Goal: Information Seeking & Learning: Learn about a topic

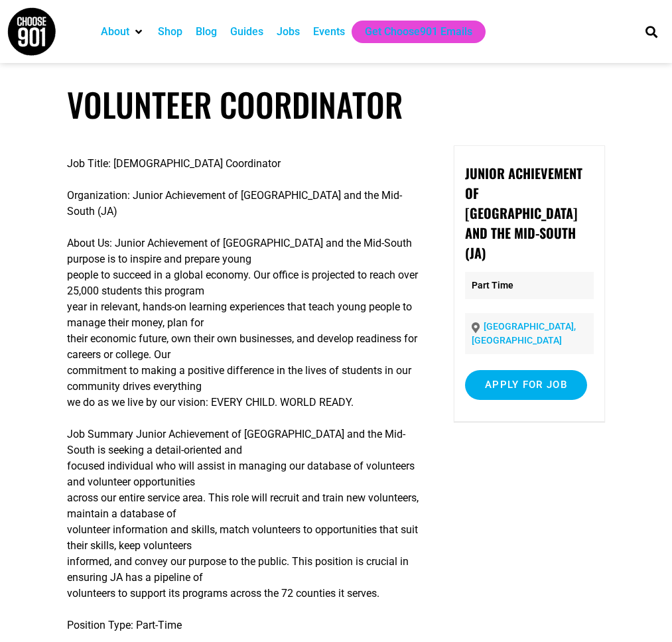
scroll to position [107, 0]
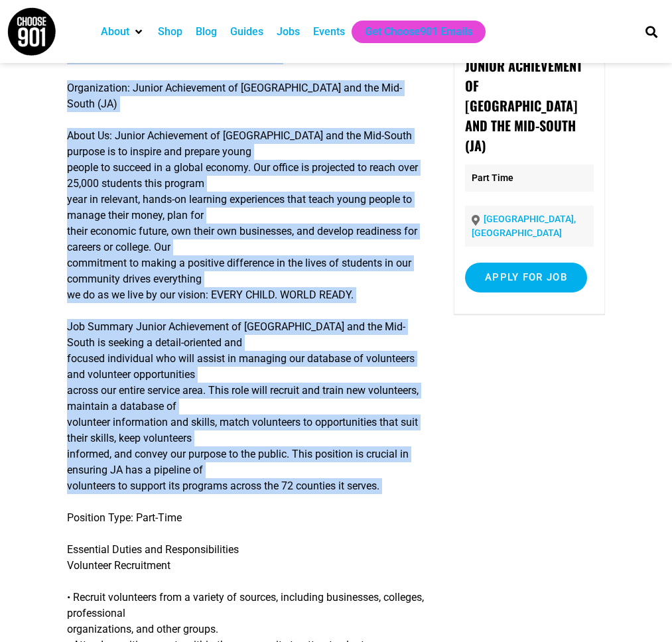
copy div "Job Title: [DEMOGRAPHIC_DATA] Coordinator Organization: Junior Achievement of […"
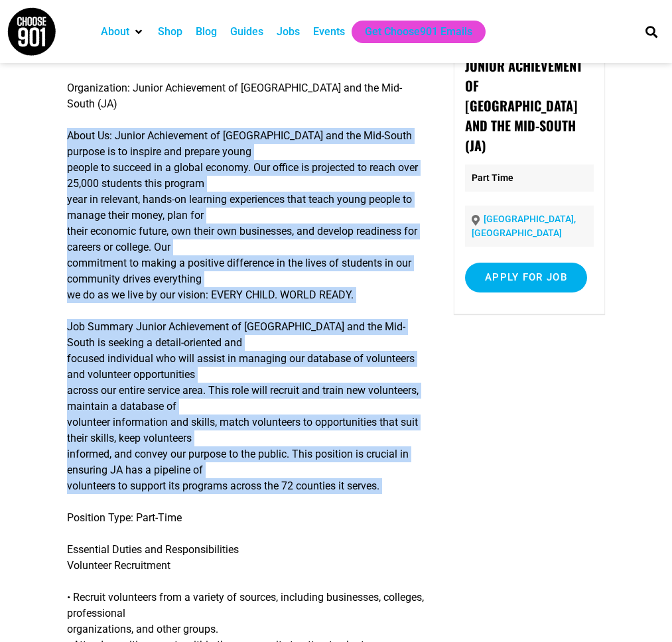
copy div "About Us: Junior Achievement of [GEOGRAPHIC_DATA] and the Mid-South purpose is …"
drag, startPoint x: 413, startPoint y: 488, endPoint x: 68, endPoint y: 123, distance: 503.1
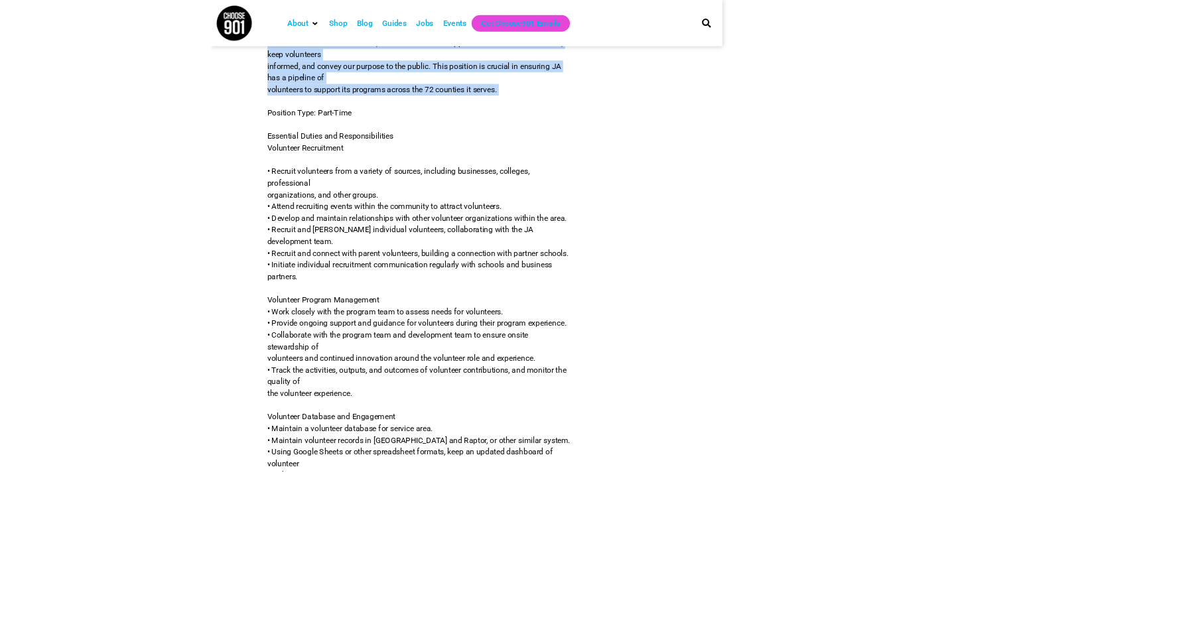
scroll to position [360, 0]
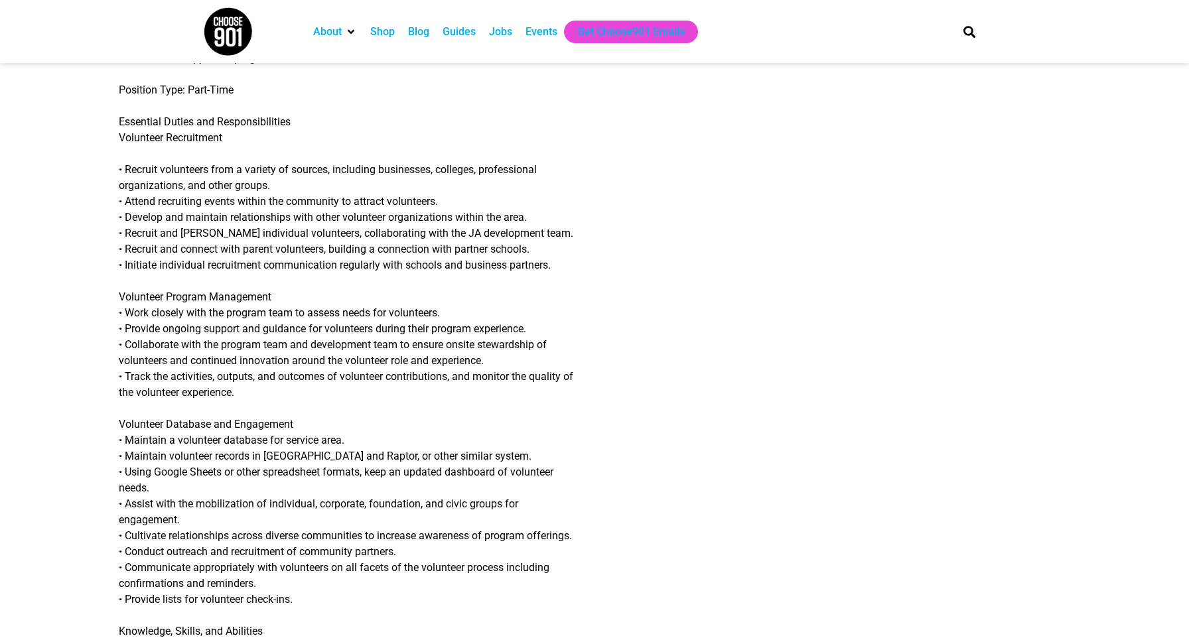
click at [170, 145] on p "Essential Duties and Responsibilities Volunteer Recruitment" at bounding box center [443, 130] width 649 height 32
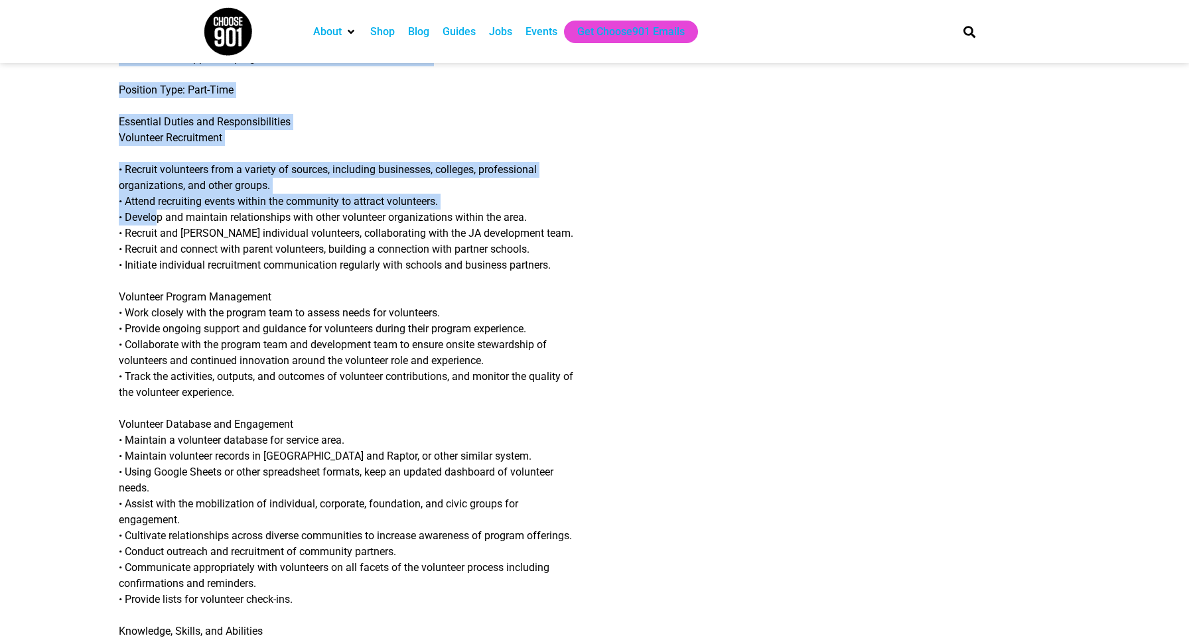
drag, startPoint x: 112, startPoint y: 99, endPoint x: 153, endPoint y: 220, distance: 127.6
click at [153, 220] on article "Volunteer Coordinator Job Title: [DEMOGRAPHIC_DATA] Coordinator Organization: J…" at bounding box center [594, 485] width 1189 height 1520
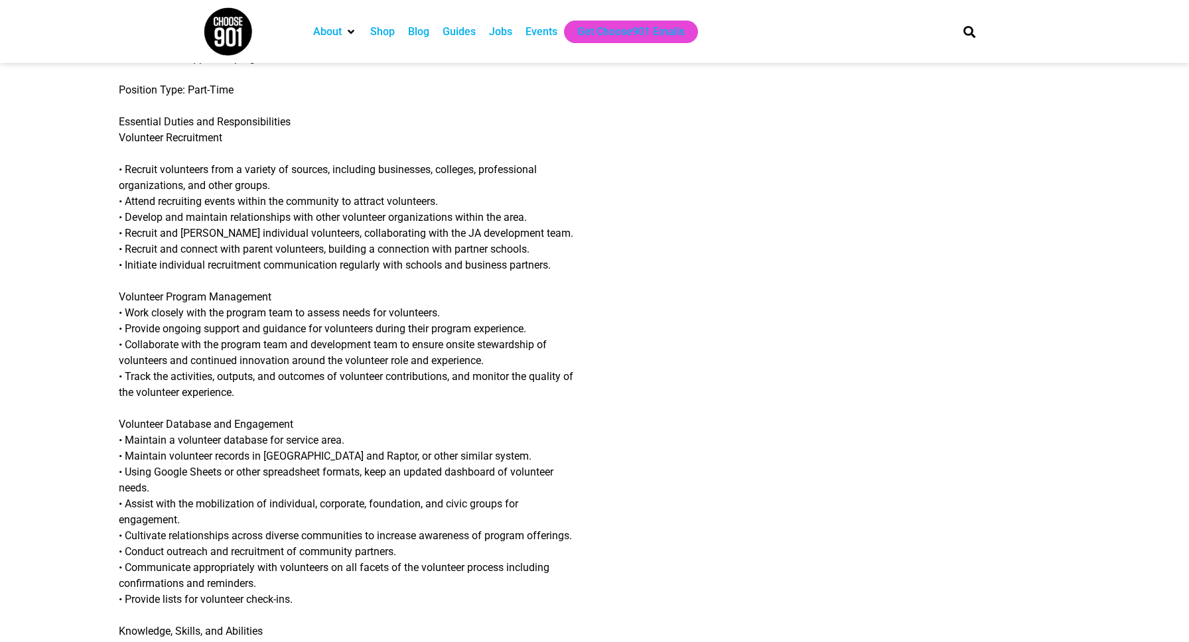
click at [125, 143] on p "Essential Duties and Responsibilities Volunteer Recruitment" at bounding box center [443, 130] width 649 height 32
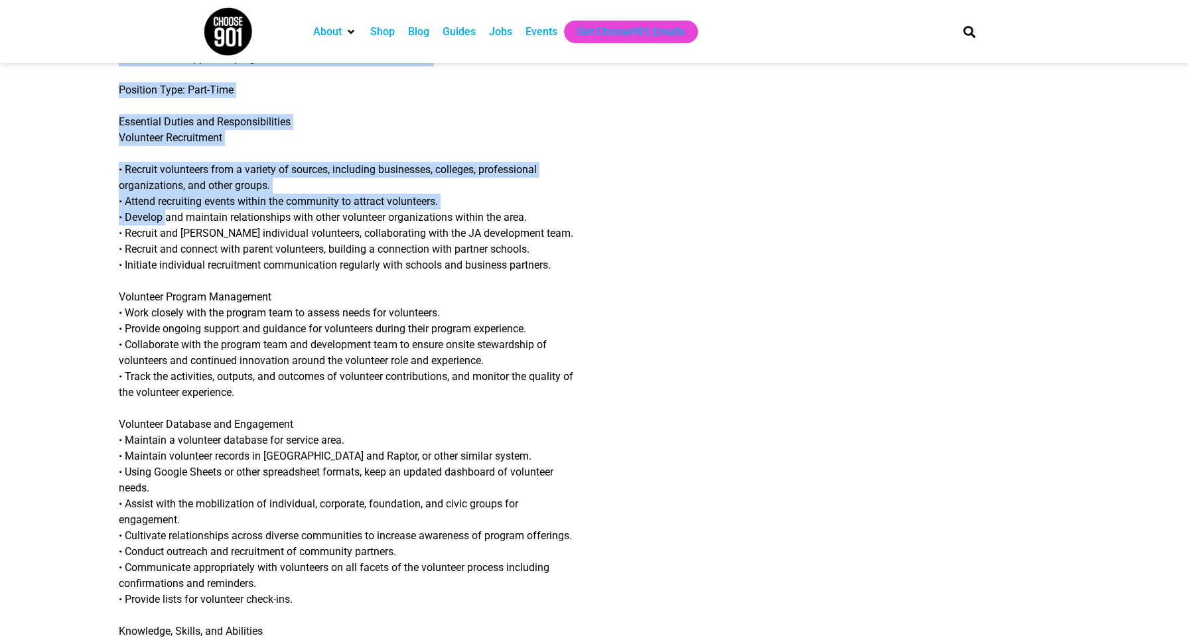
drag, startPoint x: 115, startPoint y: 125, endPoint x: 164, endPoint y: 213, distance: 101.0
click at [164, 213] on article "Volunteer Coordinator Job Title: [DEMOGRAPHIC_DATA] Coordinator Organization: J…" at bounding box center [594, 485] width 1189 height 1520
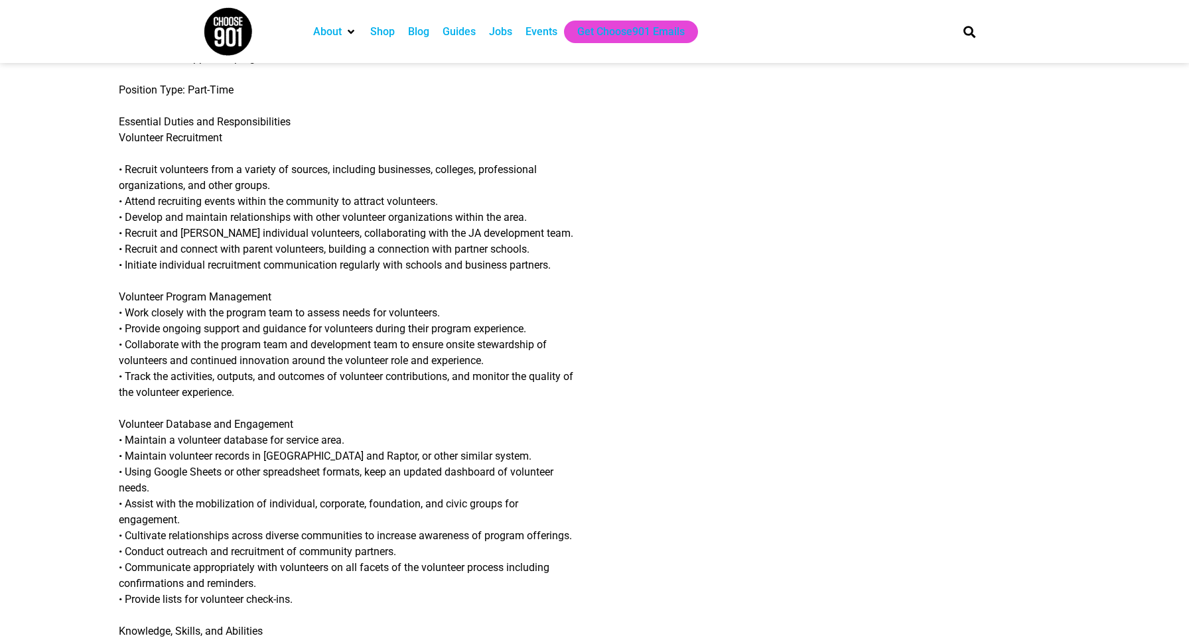
click at [142, 148] on div "Job Title: [DEMOGRAPHIC_DATA] Coordinator Organization: Junior Achievement of […" at bounding box center [443, 506] width 649 height 1443
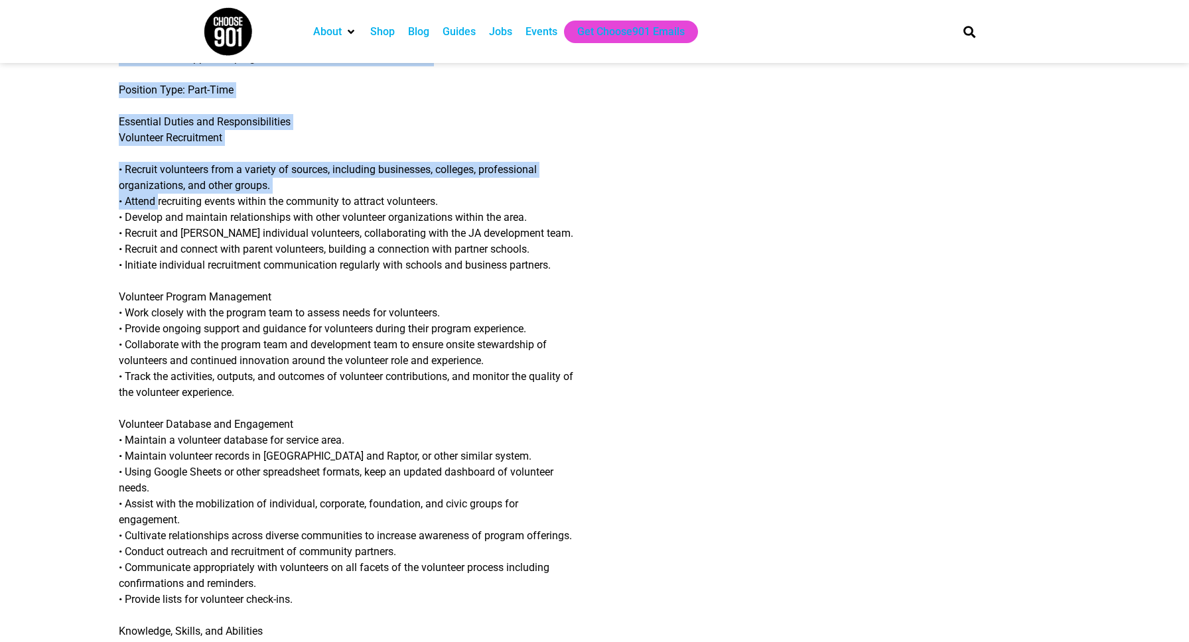
drag, startPoint x: 116, startPoint y: 126, endPoint x: 158, endPoint y: 207, distance: 91.1
click at [158, 207] on article "Volunteer Coordinator Job Title: [DEMOGRAPHIC_DATA] Coordinator Organization: J…" at bounding box center [594, 485] width 1189 height 1520
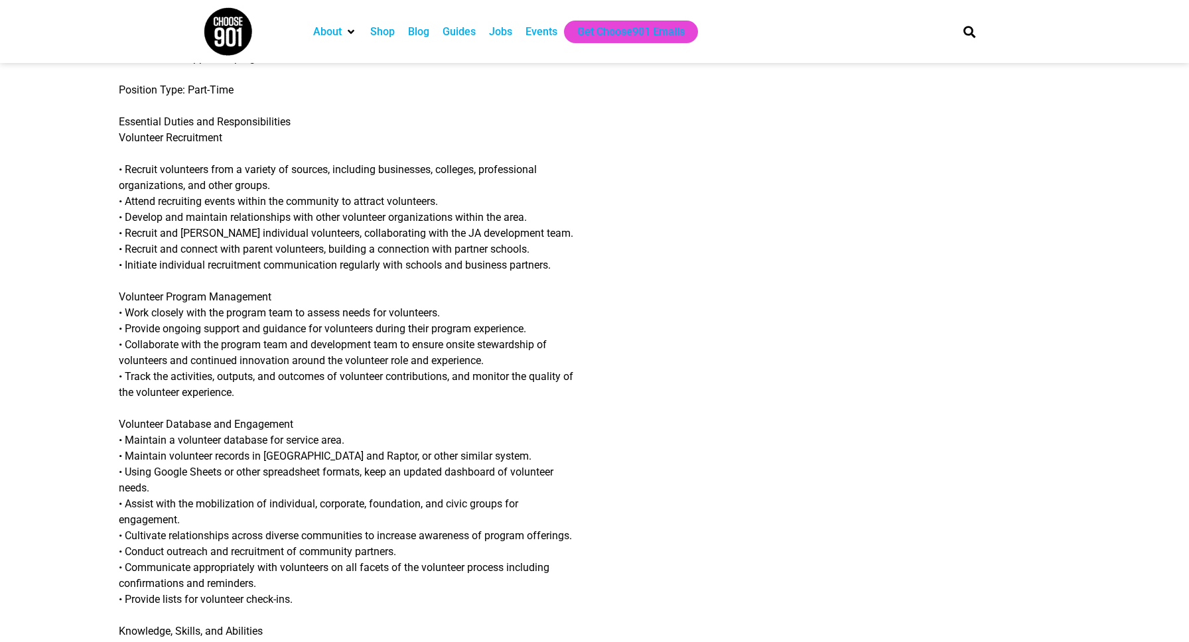
click at [129, 130] on p "Essential Duties and Responsibilities Volunteer Recruitment" at bounding box center [443, 130] width 649 height 32
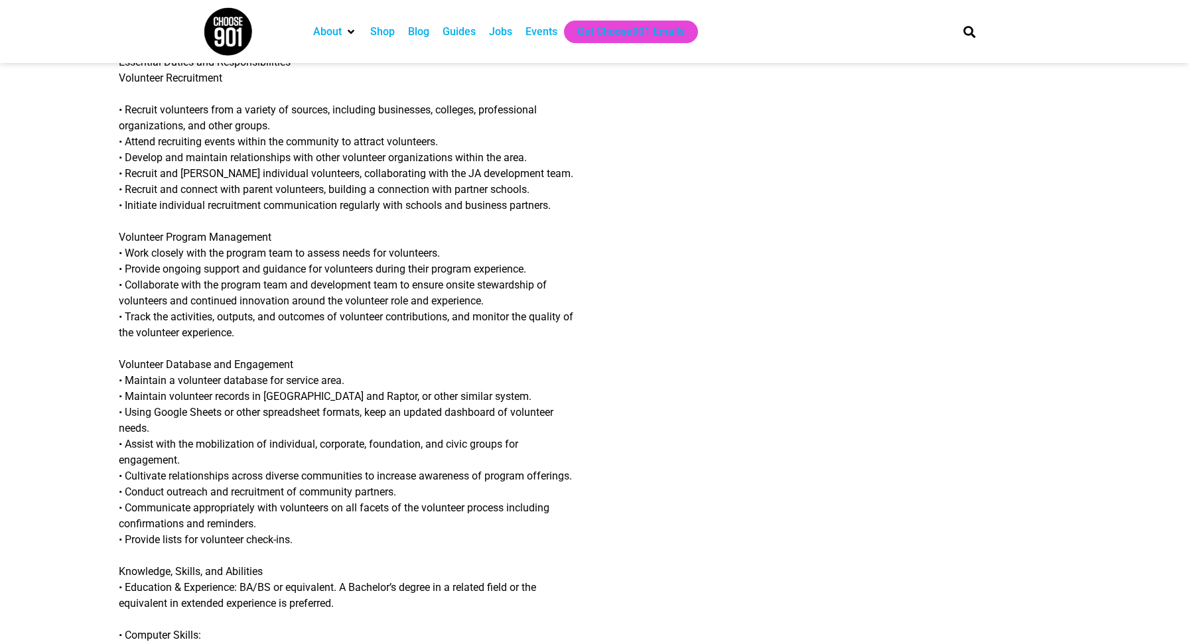
drag, startPoint x: 121, startPoint y: 122, endPoint x: 153, endPoint y: 169, distance: 56.3
click at [153, 169] on div "Job Title: [DEMOGRAPHIC_DATA] Coordinator Organization: Junior Achievement of […" at bounding box center [443, 446] width 649 height 1443
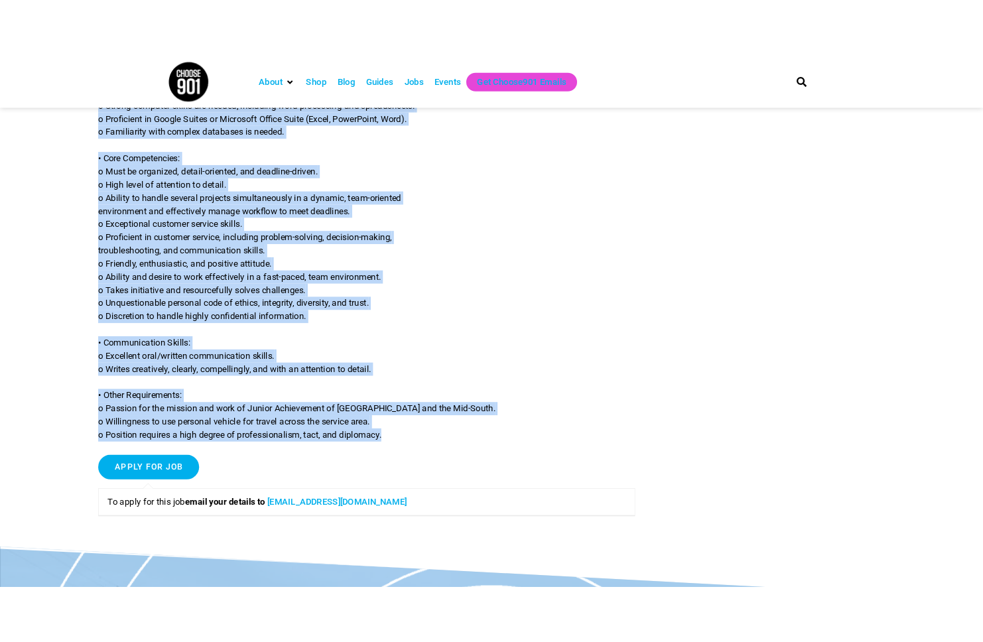
scroll to position [1037, 0]
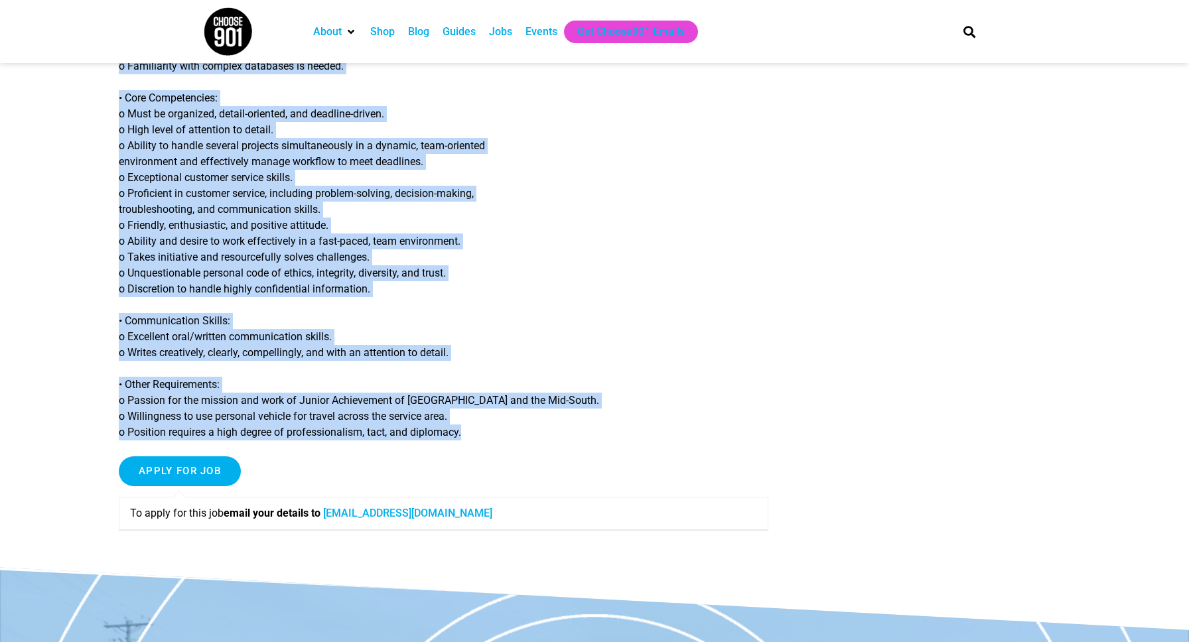
copy div "Loremipsu Dolors ame Consecteturadipi Elitseddo Eiusmodtemp • Incidid utlaboree…"
drag, startPoint x: 120, startPoint y: 86, endPoint x: 269, endPoint y: 460, distance: 402.3
click at [663, 342] on p "• Communication Skills: o Excellent oral/written communication skills. o Writes…" at bounding box center [443, 337] width 649 height 48
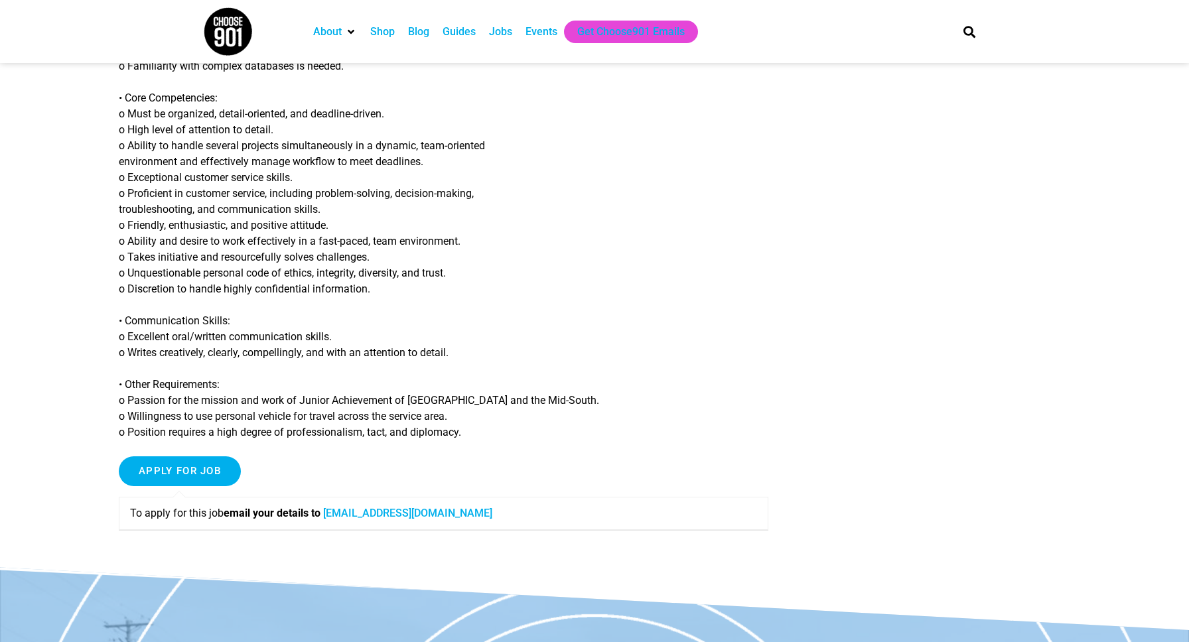
drag, startPoint x: 1097, startPoint y: 316, endPoint x: 900, endPoint y: 296, distance: 198.8
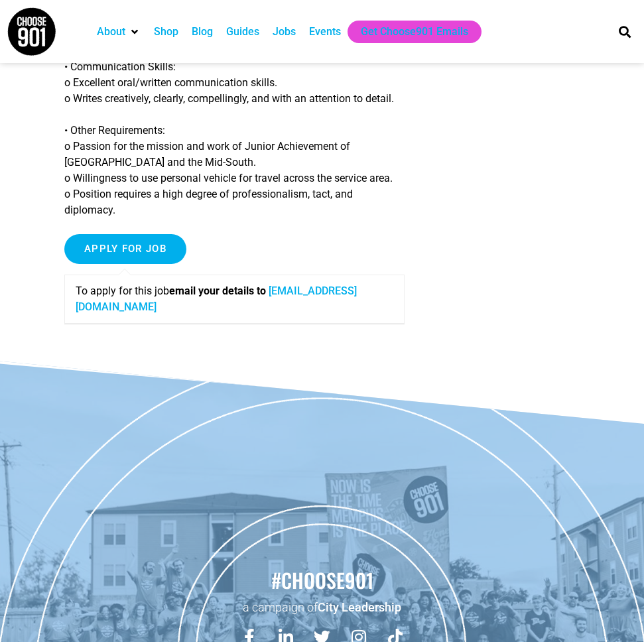
scroll to position [1848, 0]
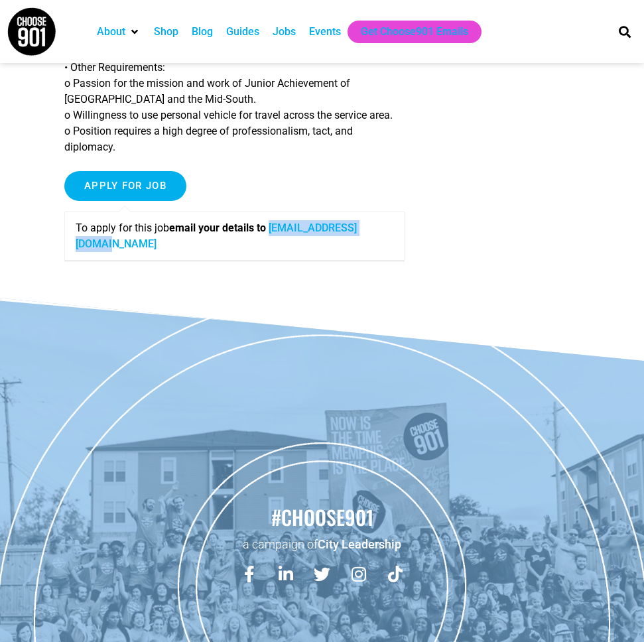
drag, startPoint x: 217, startPoint y: 259, endPoint x: 75, endPoint y: 259, distance: 142.0
click at [75, 259] on div "To apply for this job email your details to [EMAIL_ADDRESS][DOMAIN_NAME]" at bounding box center [234, 236] width 340 height 49
copy link "[EMAIL_ADDRESS][DOMAIN_NAME]"
